Goal: Book appointment/travel/reservation

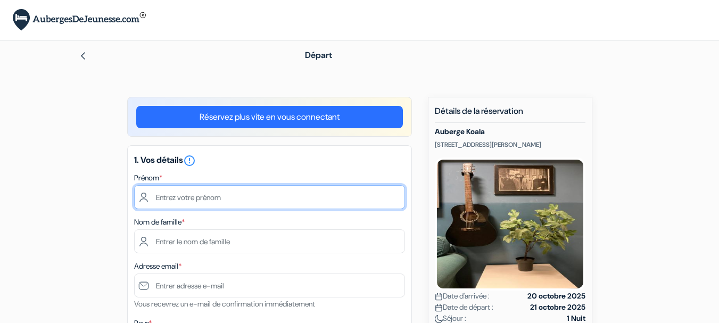
click at [173, 195] on input "text" at bounding box center [269, 197] width 271 height 24
type input "[PERSON_NAME]"
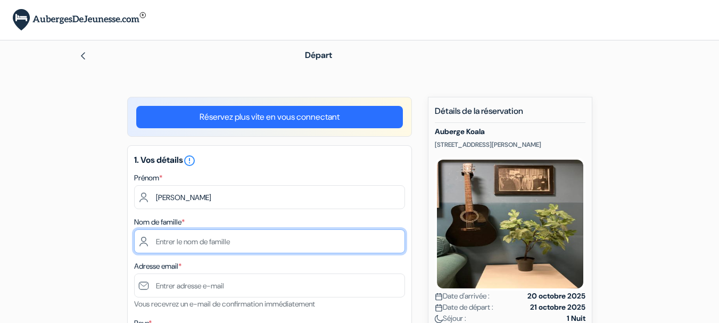
type input "Giret"
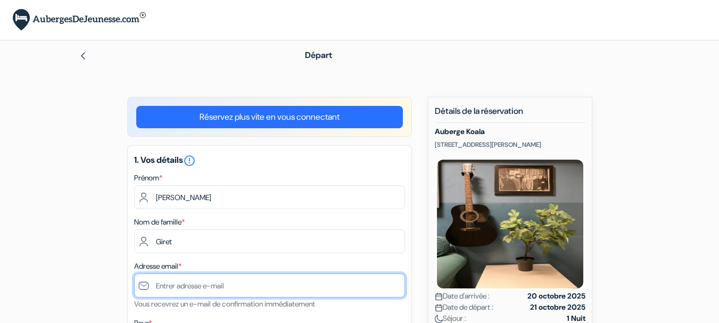
type input "[EMAIL_ADDRESS][DOMAIN_NAME]"
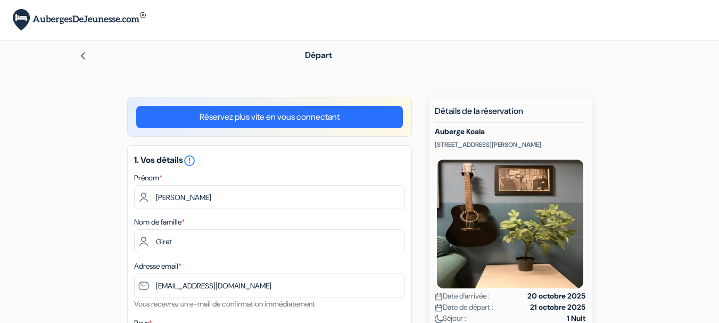
type input "0630811586"
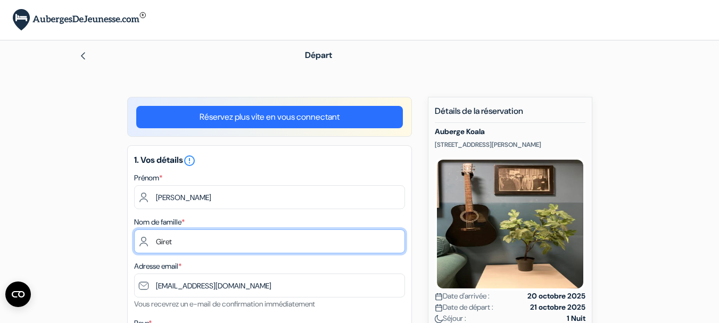
click at [212, 238] on input "Giret" at bounding box center [269, 242] width 271 height 24
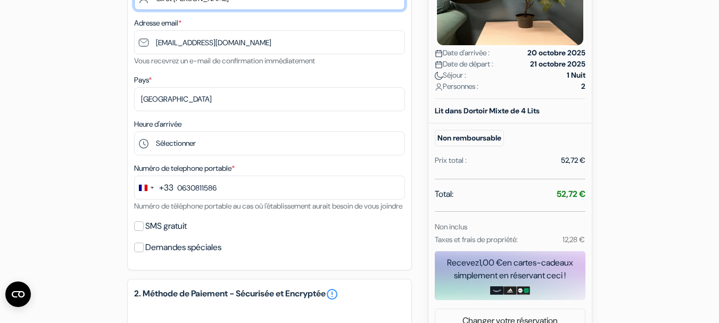
scroll to position [245, 0]
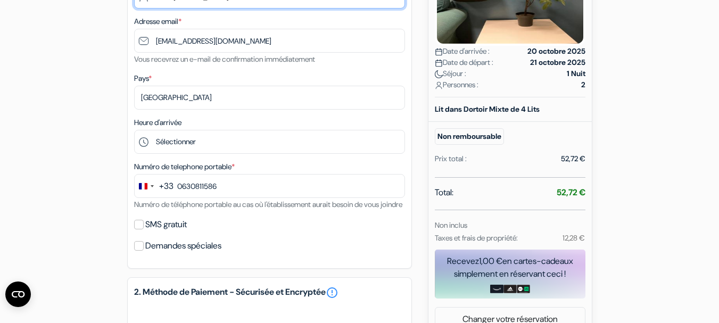
type input "Giret [PERSON_NAME]"
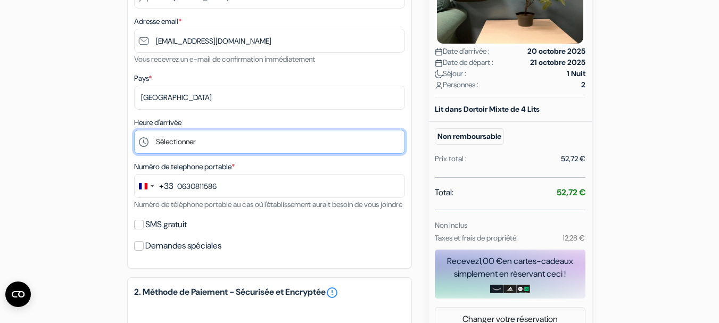
click at [231, 138] on select "Sélectionner 16:00 17:00 18:00 19:00 20:00 21:00 22:00 23:00 0:00" at bounding box center [269, 142] width 271 height 24
select select "23"
click at [134, 130] on select "Sélectionner 16:00 17:00 18:00 19:00 20:00 21:00 22:00 23:00 0:00" at bounding box center [269, 142] width 271 height 24
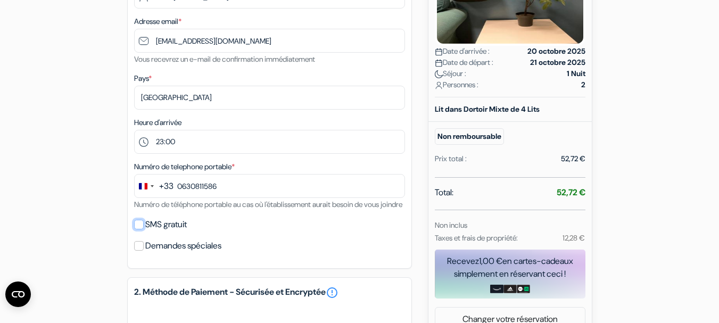
click at [138, 230] on input "SMS gratuit" at bounding box center [139, 225] width 10 height 10
checkbox input "true"
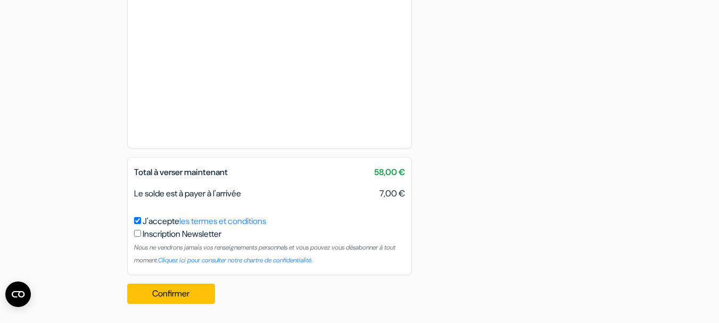
scroll to position [609, 0]
click at [183, 294] on button "Confirmer Loading..." at bounding box center [171, 294] width 88 height 20
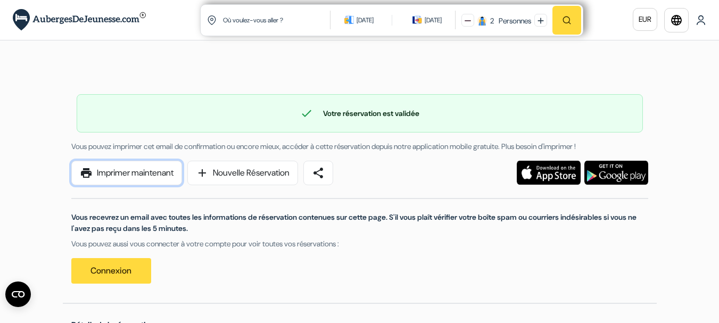
click at [145, 169] on link "print Imprimer maintenant" at bounding box center [126, 173] width 111 height 24
